Goal: Communication & Community: Answer question/provide support

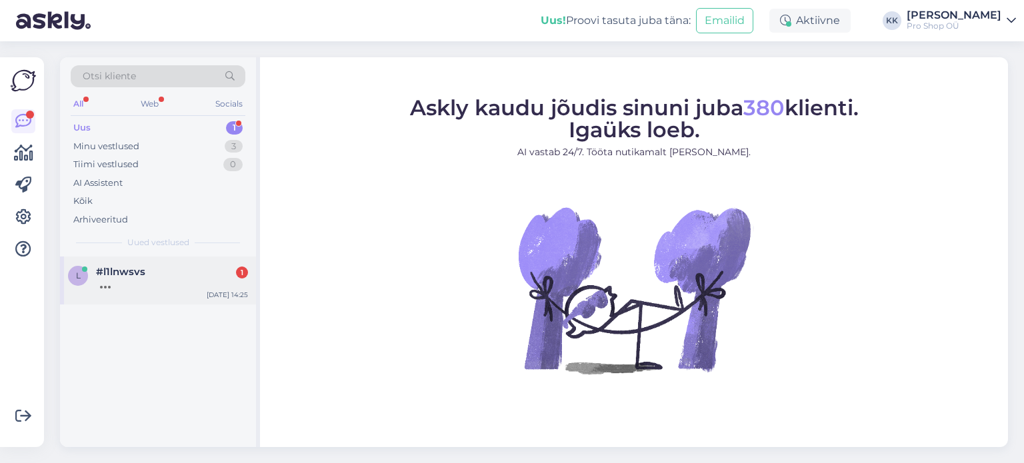
click at [121, 263] on div "l #l1lnwsvs [DATE] 14:25" at bounding box center [158, 281] width 196 height 48
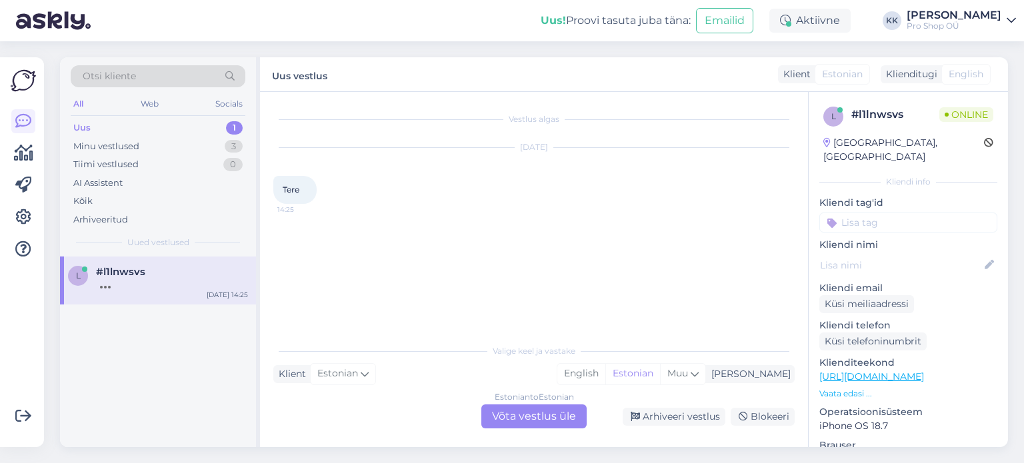
click at [528, 427] on div "Estonian to Estonian Võta vestlus üle" at bounding box center [533, 417] width 105 height 24
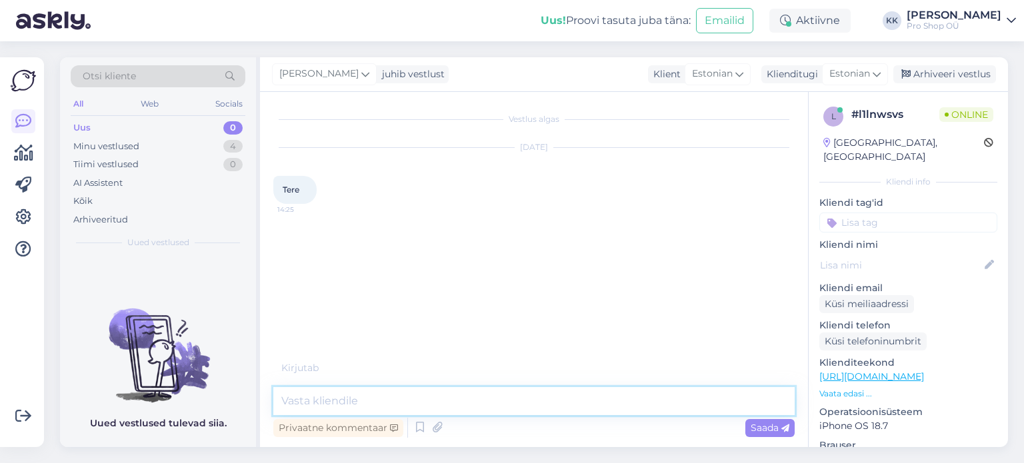
click at [491, 401] on textarea at bounding box center [533, 401] width 521 height 28
type textarea "Tere"
click at [849, 388] on p "Vaata edasi ..." at bounding box center [908, 394] width 178 height 12
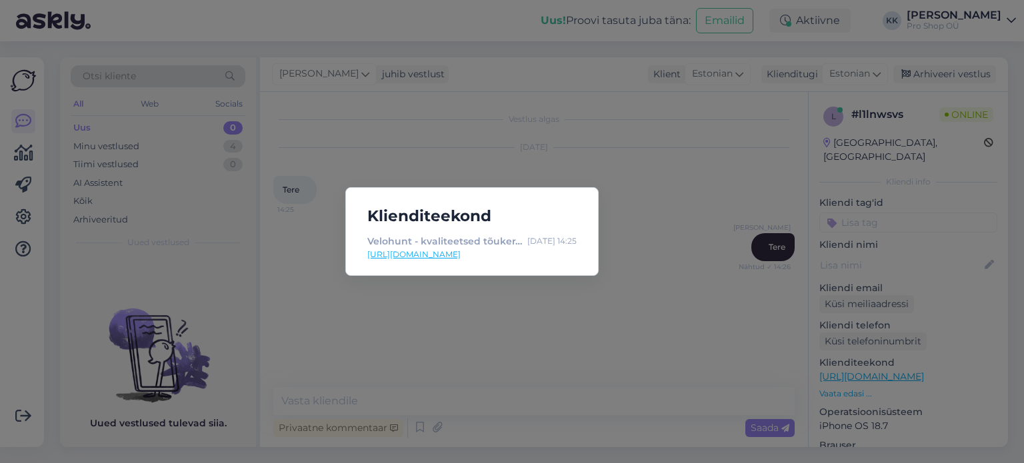
click at [691, 171] on div "Klienditeekond Velohunt - kvaliteetsed tõukerattad, jalgrattad, rattavarustus j…" at bounding box center [512, 231] width 1024 height 463
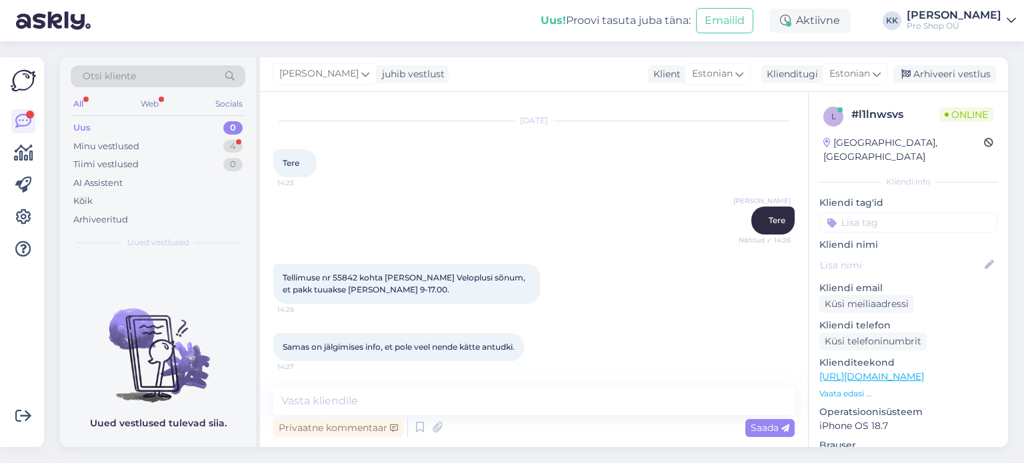
scroll to position [84, 0]
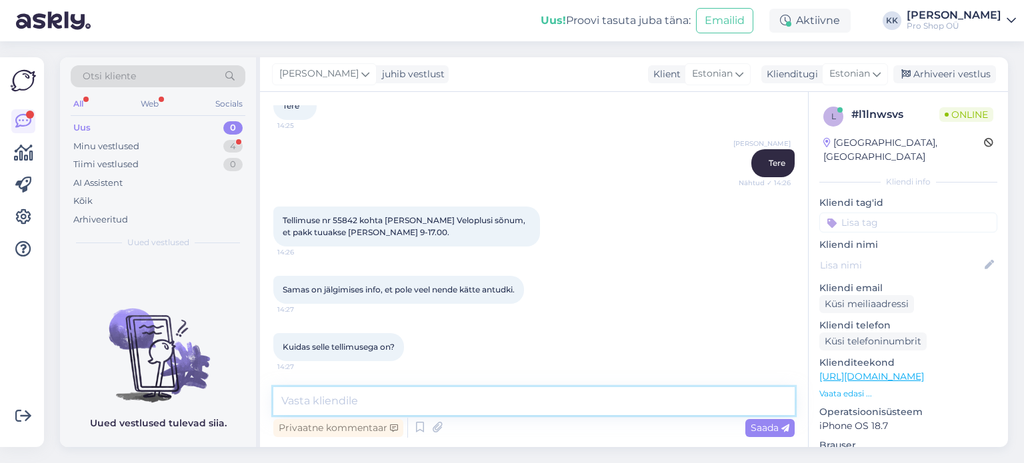
click at [484, 399] on textarea at bounding box center [533, 401] width 521 height 28
type textarea "Kui tegemist on Veloplus pakiga, siis meie kahjuks aidata ei saa :)"
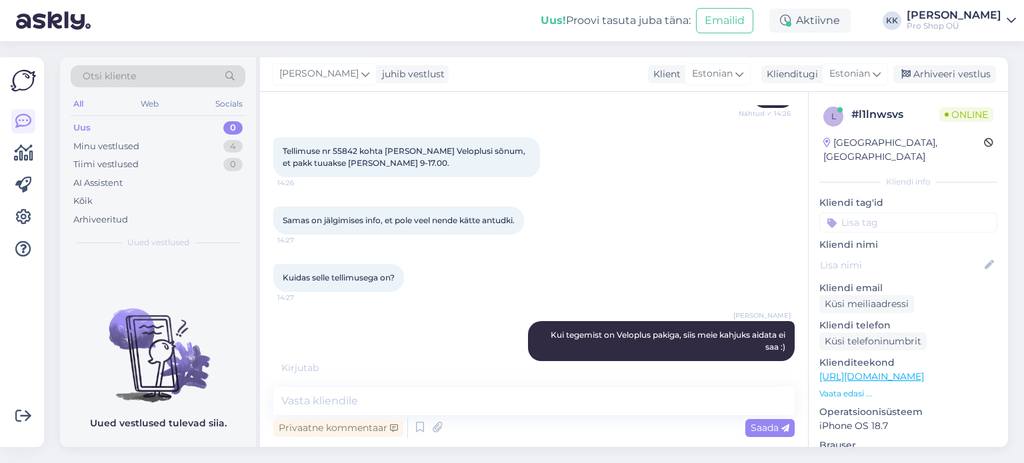
click at [343, 152] on span "Tellimuse nr 55842 kohta [PERSON_NAME] Veloplusi sõnum, et pakk tuuakse [PERSON…" at bounding box center [405, 157] width 245 height 22
copy span "55842"
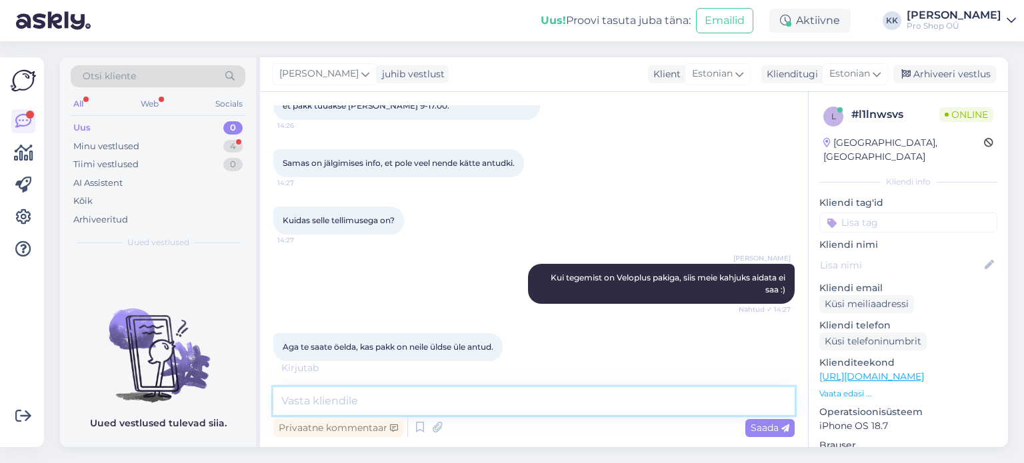
click at [446, 401] on textarea at bounding box center [533, 401] width 521 height 28
type textarea "Veloplusi asjadega me kahjuks ei tegele, see on teine rattapood"
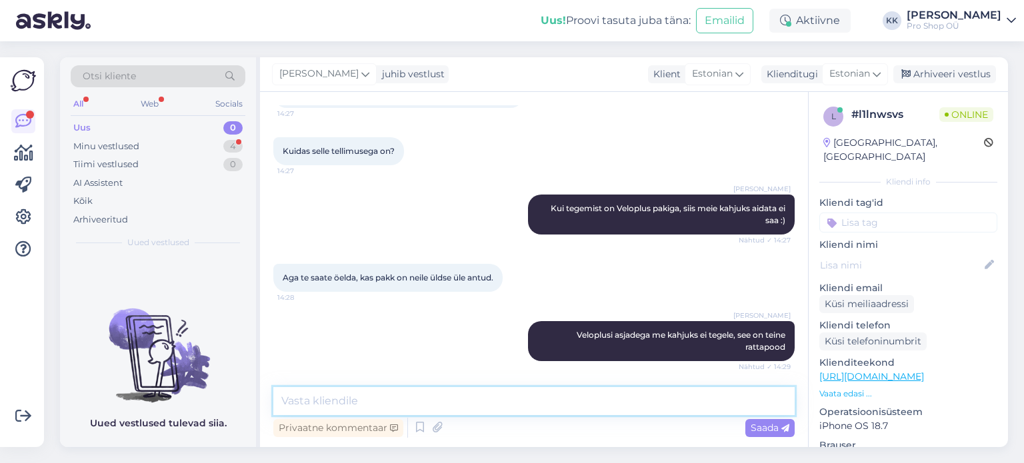
scroll to position [337, 0]
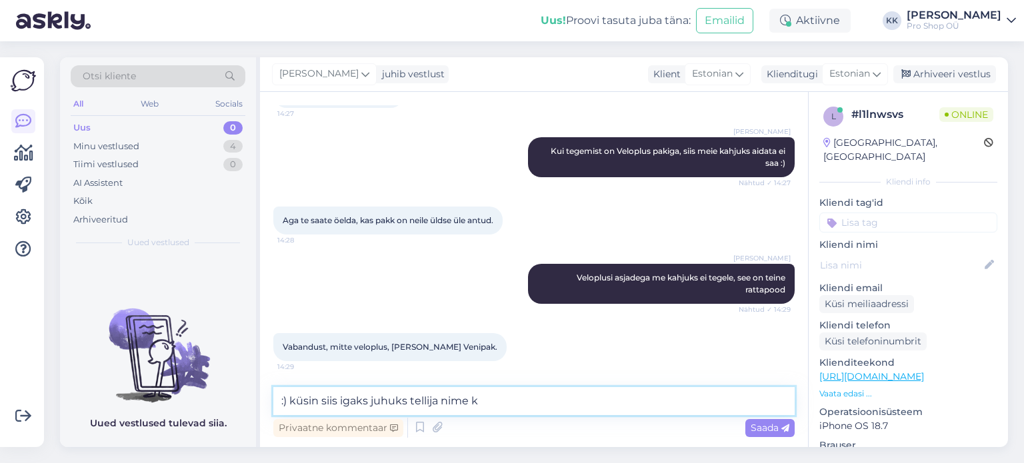
type textarea ":) küsin siis igaks juhuks tellija nime ka"
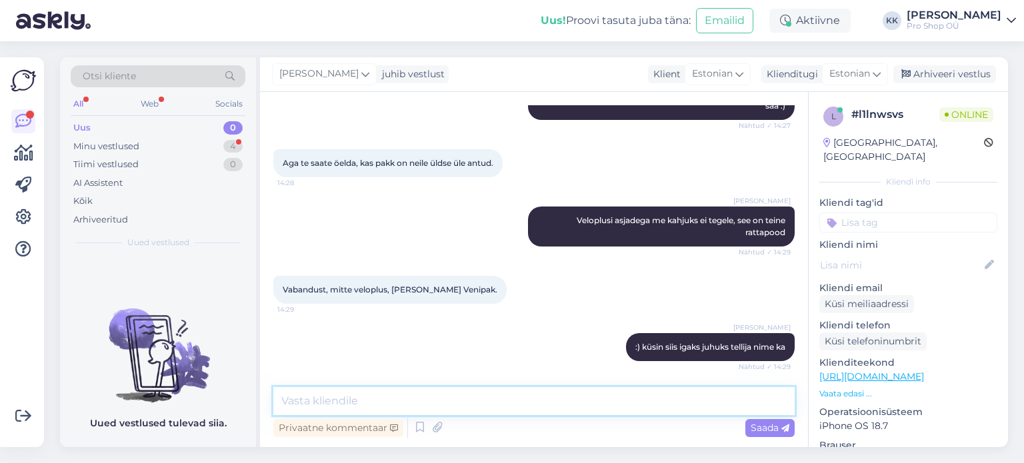
scroll to position [452, 0]
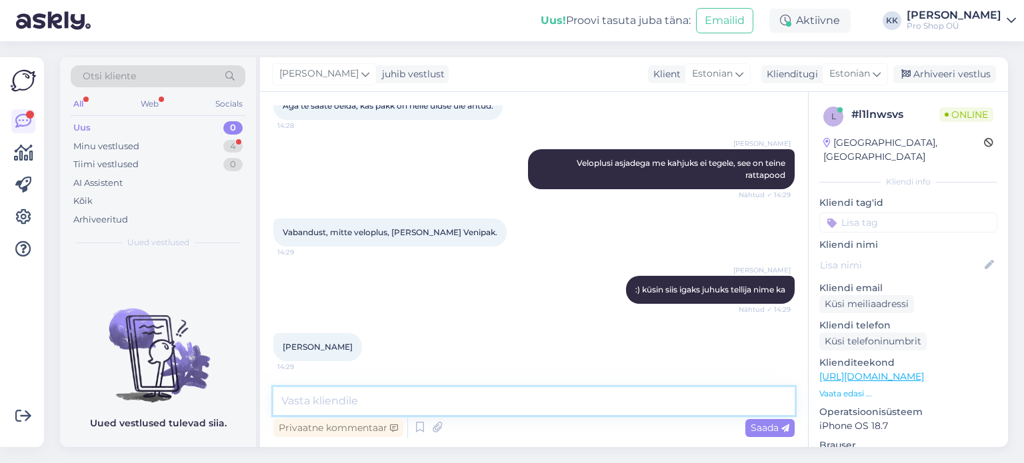
click at [424, 396] on textarea at bounding box center [533, 401] width 521 height 28
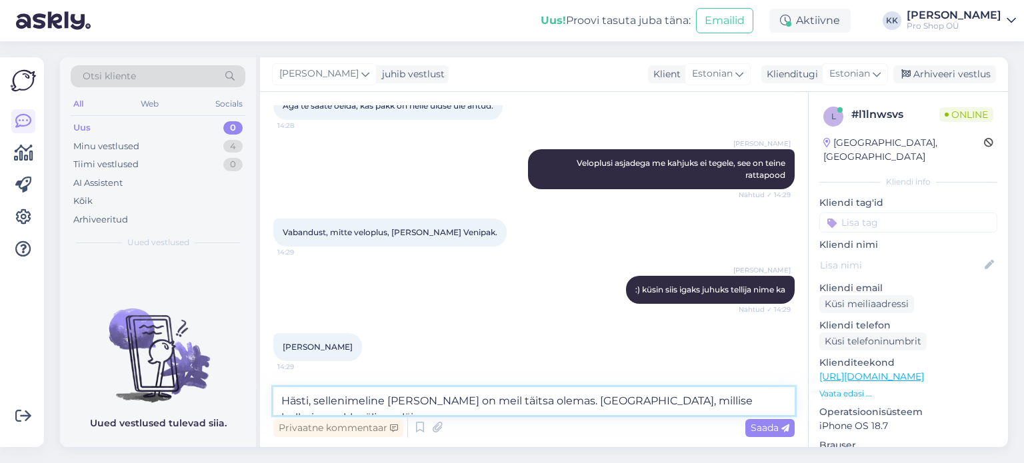
scroll to position [467, 0]
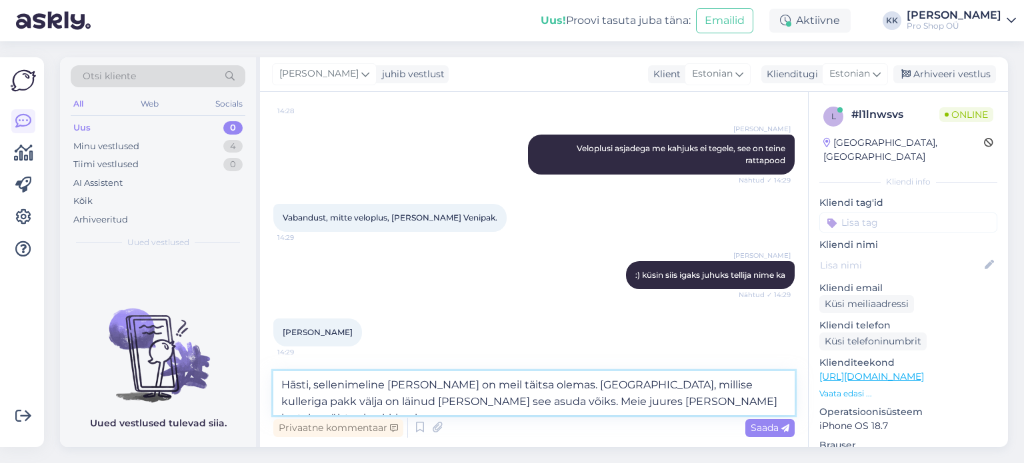
type textarea "Hästi, sellenimeline [PERSON_NAME] on meil täitsa olemas. [GEOGRAPHIC_DATA], mi…"
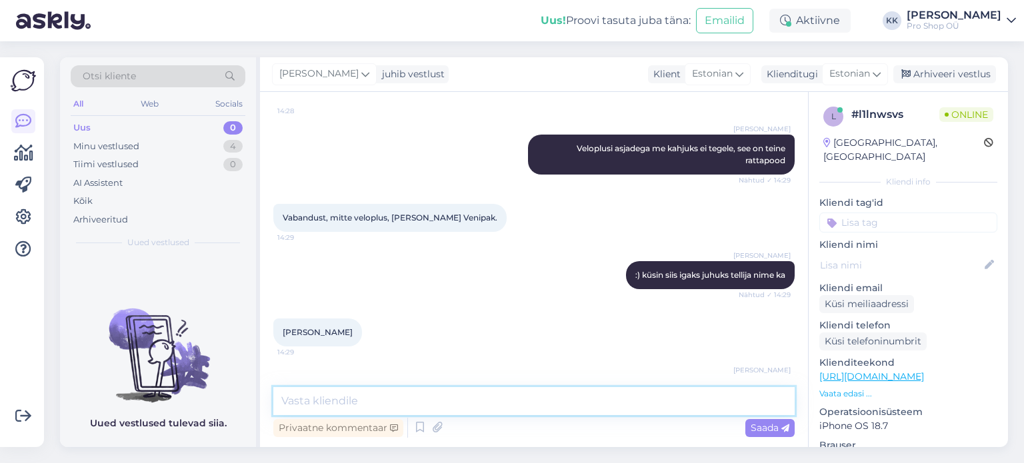
scroll to position [533, 0]
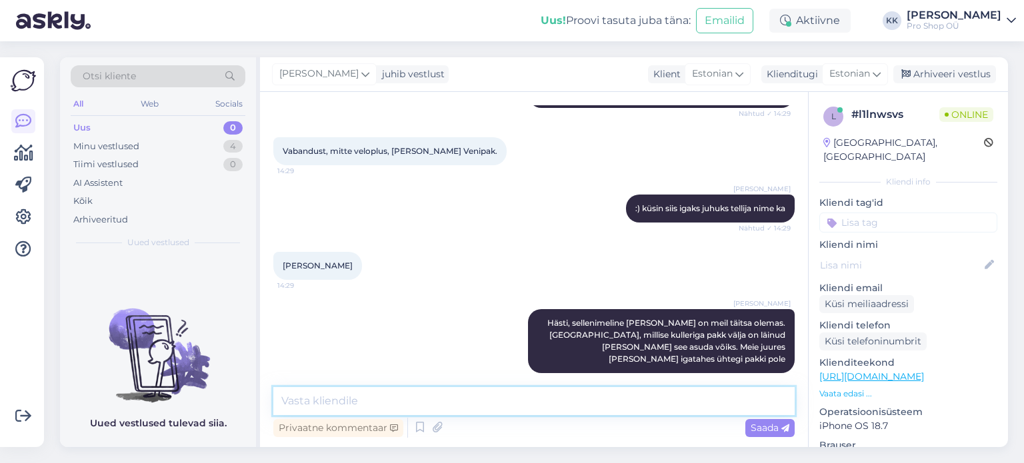
click at [562, 405] on textarea at bounding box center [533, 401] width 521 height 28
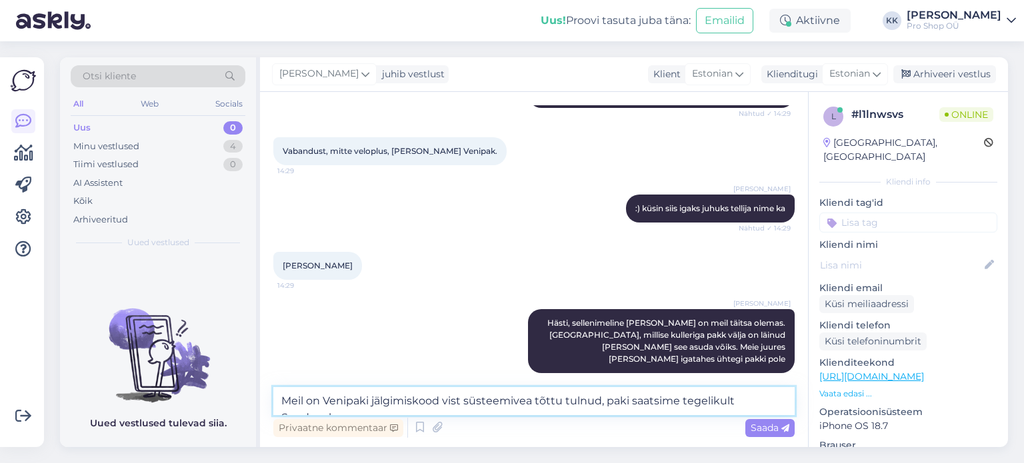
scroll to position [549, 0]
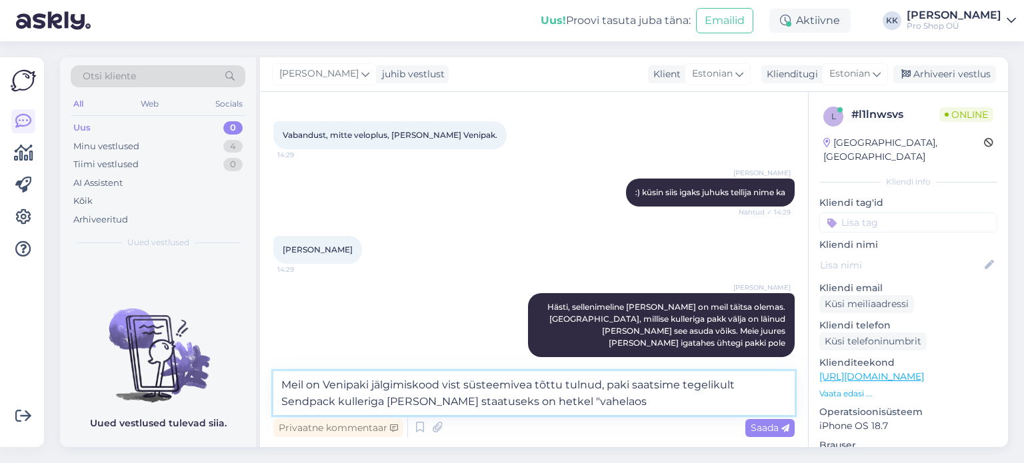
type textarea "Meil on Venipaki jälgimiskood vist süsteemivea tõttu tulnud, paki saatsime tege…"
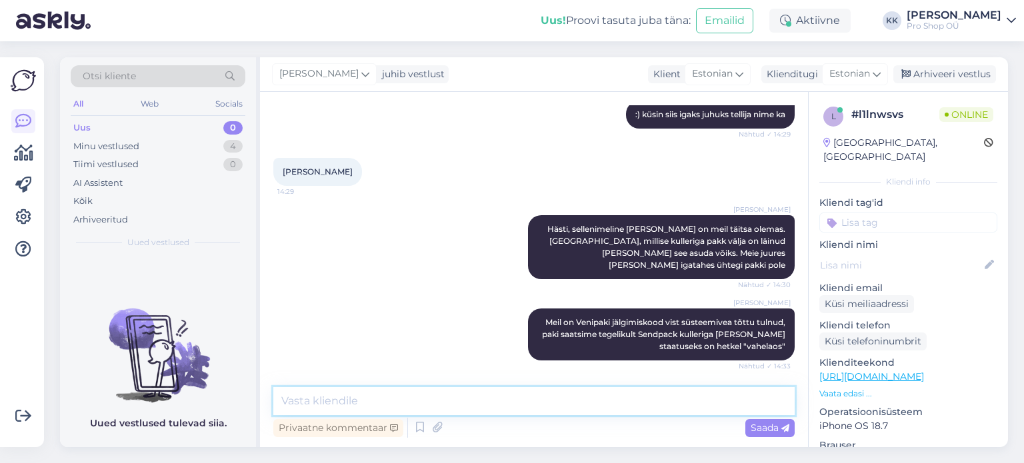
scroll to position [615, 0]
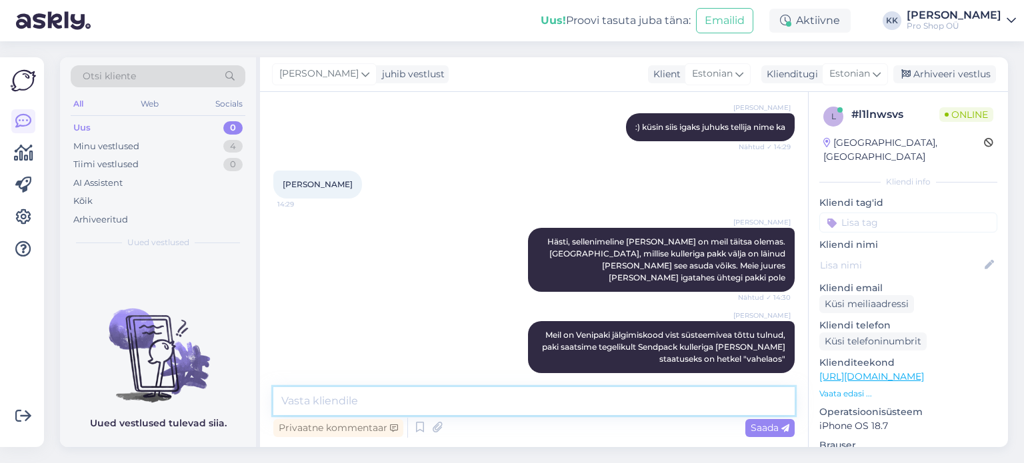
click at [471, 398] on textarea at bounding box center [533, 401] width 521 height 28
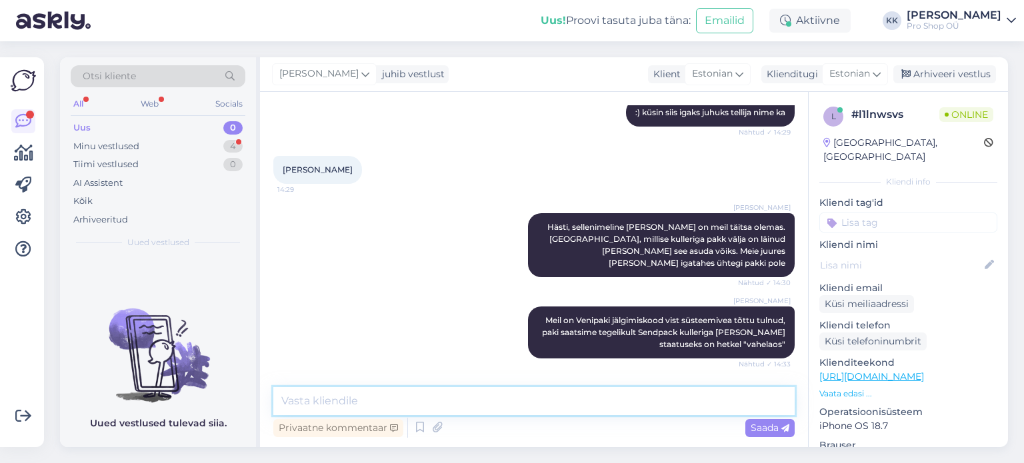
scroll to position [684, 0]
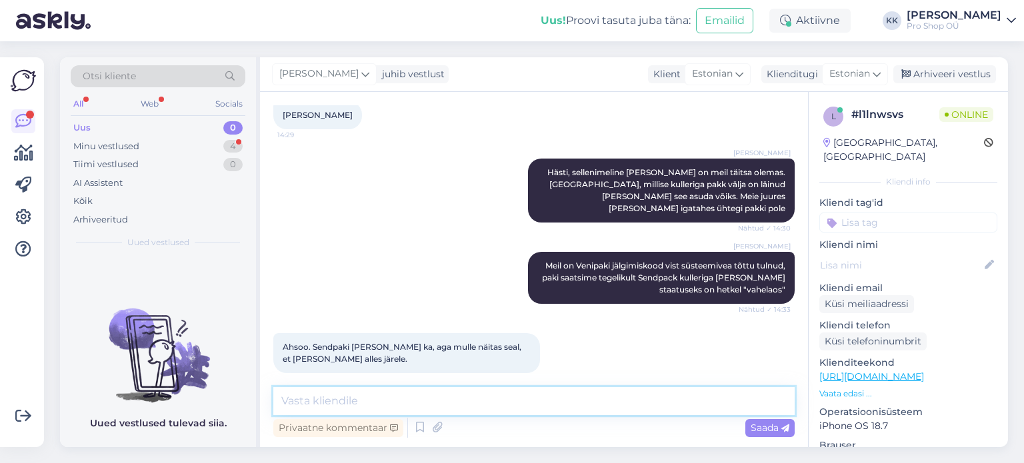
click at [449, 408] on textarea at bounding box center [533, 401] width 521 height 28
click at [351, 402] on textarea at bounding box center [533, 401] width 521 height 28
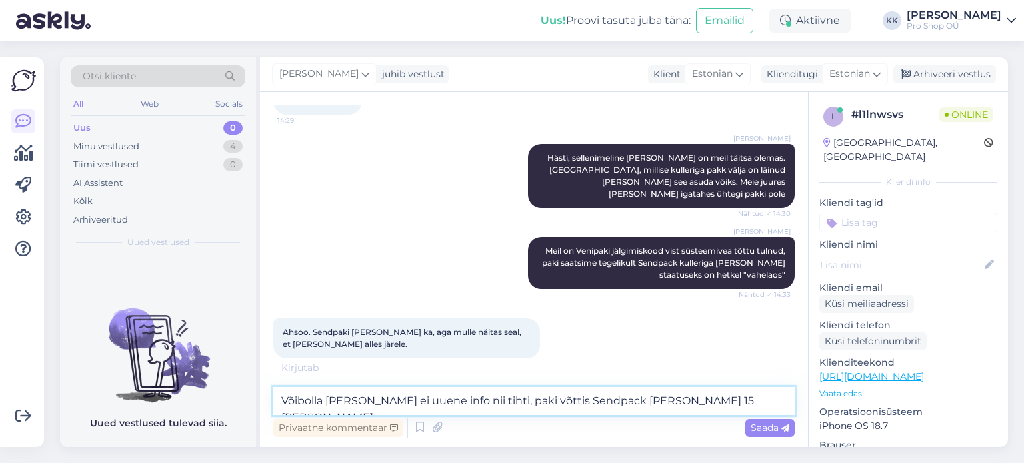
type textarea "Võibolla [PERSON_NAME] ei uuene info nii tihti, paki võttis Sendpack [PERSON_NA…"
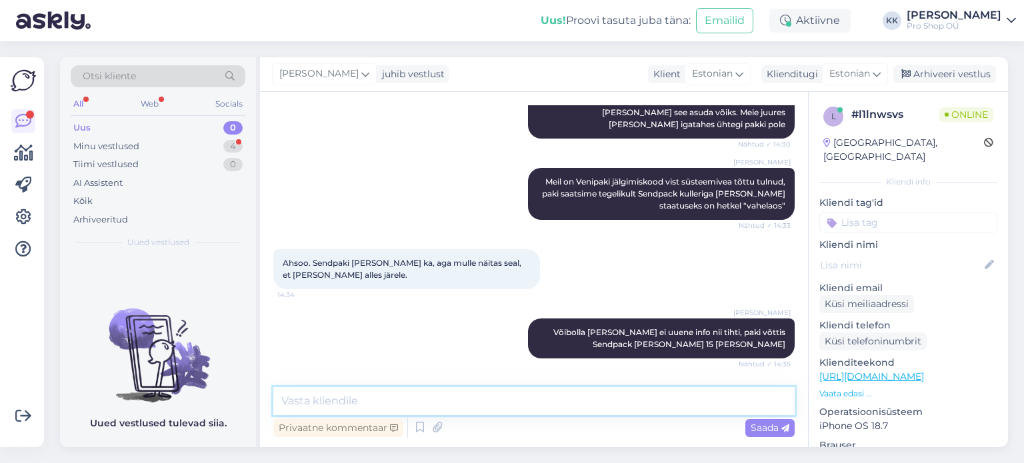
scroll to position [823, 0]
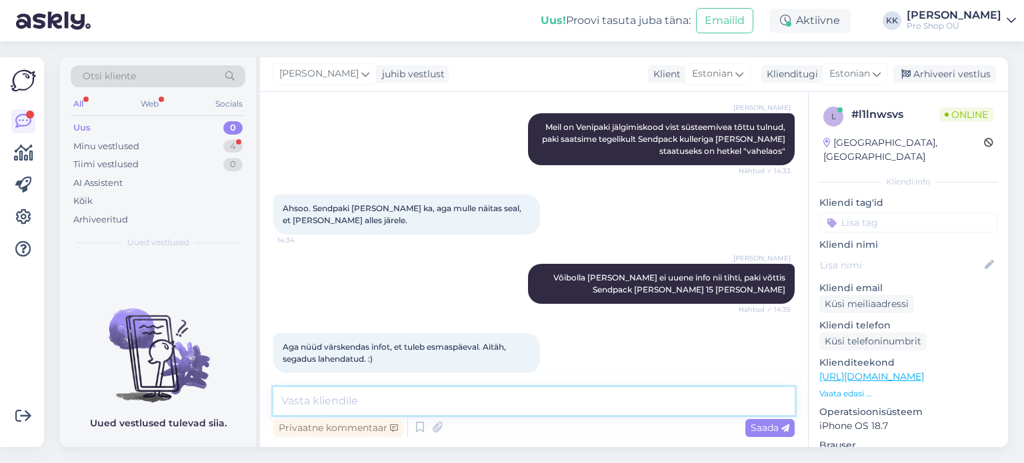
click at [373, 397] on textarea at bounding box center [533, 401] width 521 height 28
type textarea "Palun-palun :)"
